Goal: Check status: Check status

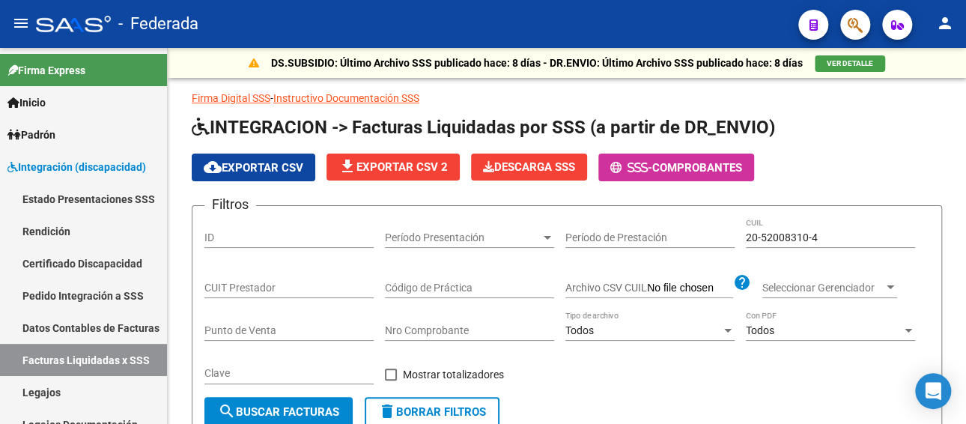
scroll to position [446, 0]
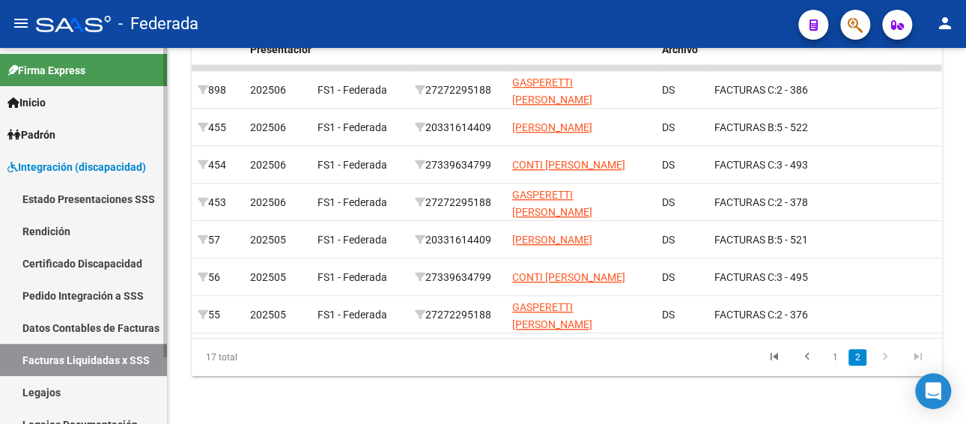
click at [52, 395] on link "Legajos" at bounding box center [83, 392] width 167 height 32
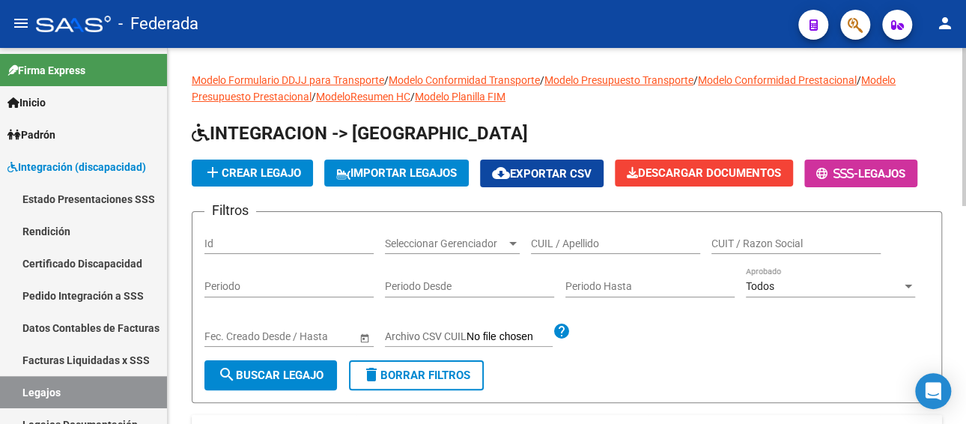
click at [570, 243] on input "CUIL / Apellido" at bounding box center [615, 243] width 169 height 13
paste input "[PERSON_NAME]"
type input "[PERSON_NAME]"
click at [273, 371] on span "search Buscar Legajo" at bounding box center [271, 374] width 106 height 13
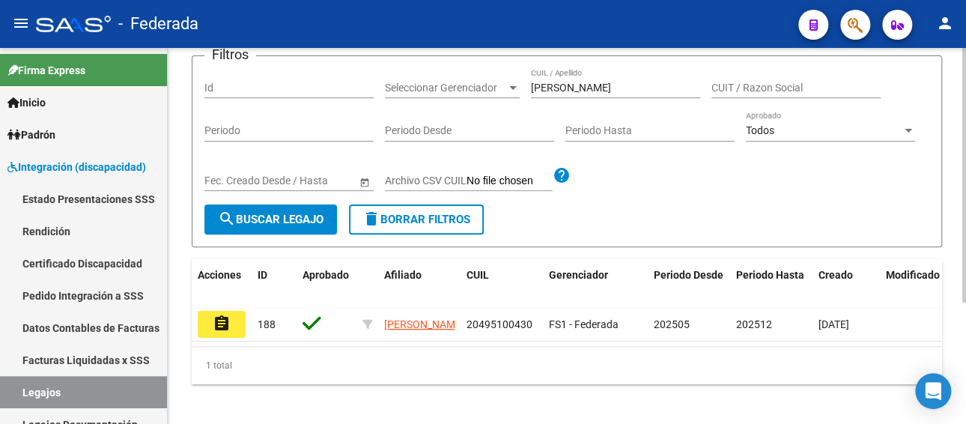
scroll to position [179, 0]
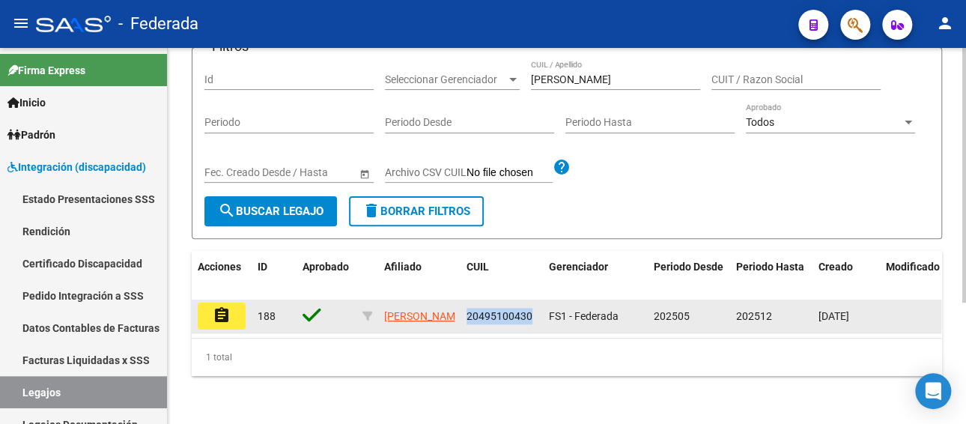
drag, startPoint x: 531, startPoint y: 302, endPoint x: 465, endPoint y: 299, distance: 66.0
click at [466, 308] on div "20495100430" at bounding box center [501, 316] width 70 height 17
copy span "20495100430"
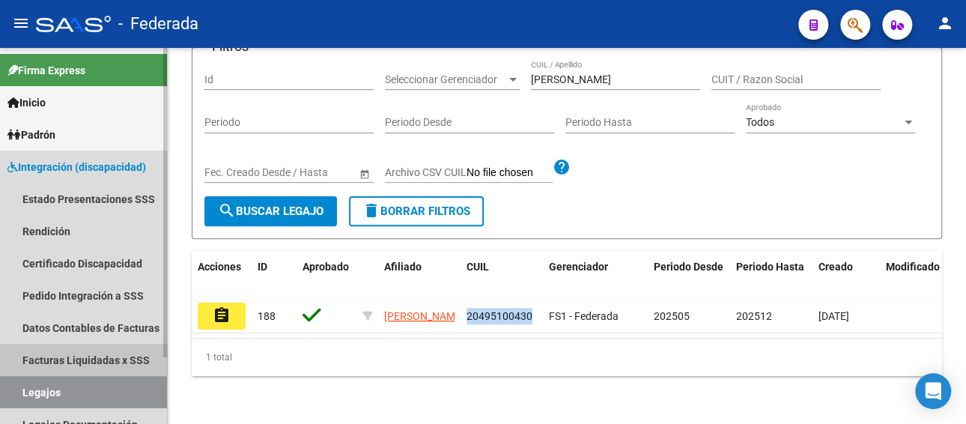
click at [71, 366] on link "Facturas Liquidadas x SSS" at bounding box center [83, 360] width 167 height 32
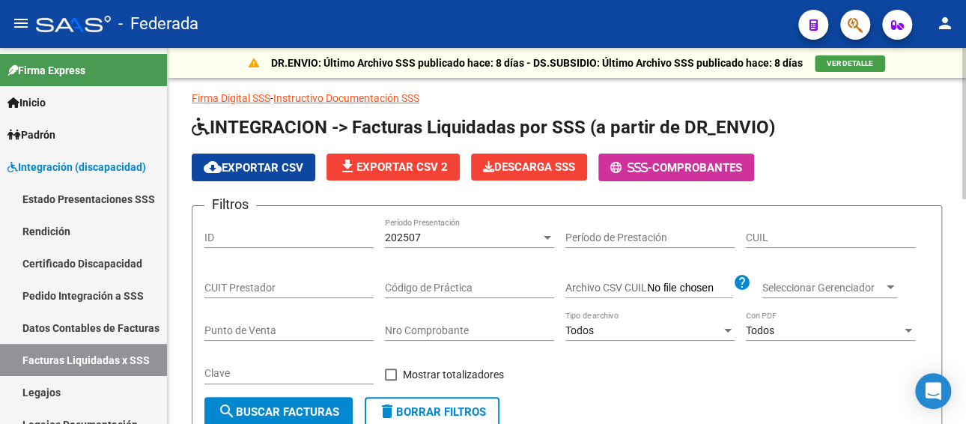
click at [440, 223] on div "202507 Período Presentación" at bounding box center [469, 233] width 169 height 30
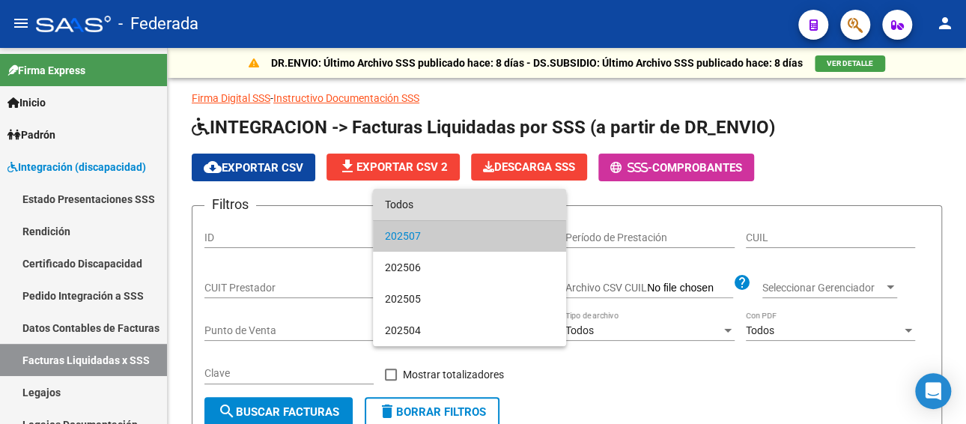
click at [427, 204] on span "Todos" at bounding box center [469, 204] width 169 height 31
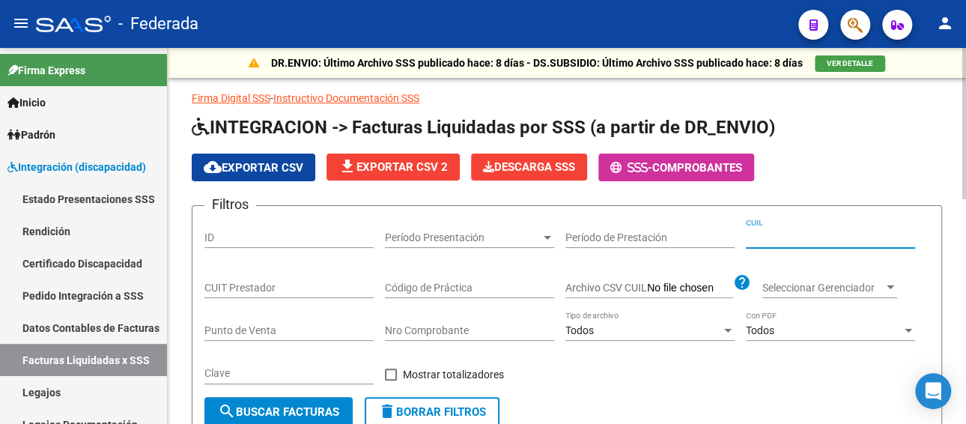
paste input "20-49510043-0"
click at [820, 236] on input "20-49510043-0" at bounding box center [830, 237] width 169 height 13
type input "20-49510043-0"
click at [307, 412] on span "search Buscar Facturas" at bounding box center [278, 411] width 121 height 13
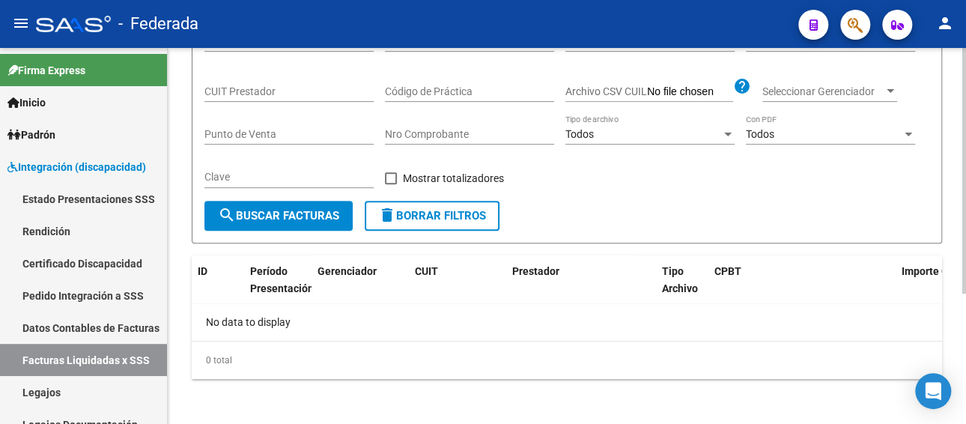
scroll to position [199, 0]
